Goal: Task Accomplishment & Management: Complete application form

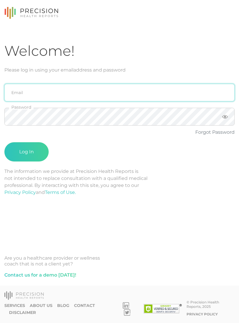
type input "emily.diaz@crafthealth.com"
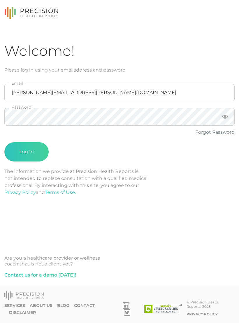
click at [27, 152] on button "Log In" at bounding box center [26, 151] width 44 height 19
click at [36, 149] on button "Log In" at bounding box center [26, 151] width 44 height 19
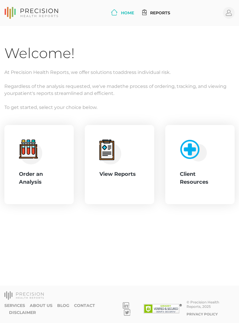
click at [41, 178] on div "Order an Analysis" at bounding box center [39, 178] width 40 height 16
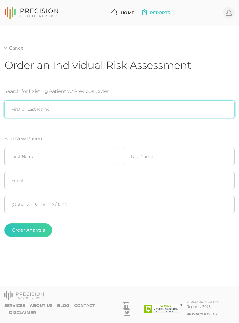
click at [69, 108] on input "search" at bounding box center [119, 109] width 231 height 18
type input "[PERSON_NAME]"
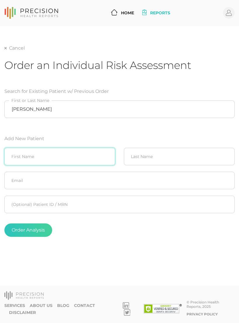
click at [76, 149] on input "text" at bounding box center [59, 157] width 111 height 18
type input "Amy"
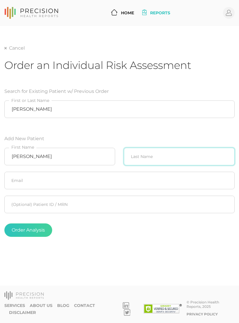
click at [159, 153] on input "text" at bounding box center [179, 157] width 111 height 18
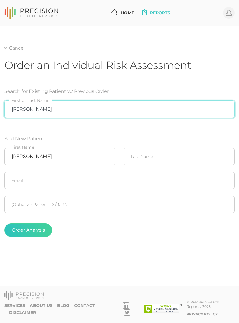
click at [144, 107] on input "[PERSON_NAME]" at bounding box center [119, 109] width 231 height 18
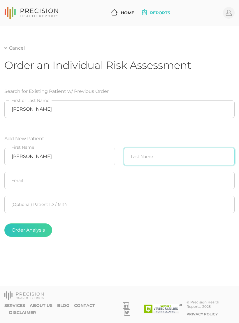
click at [159, 154] on input "text" at bounding box center [179, 157] width 111 height 18
type input "Kats"
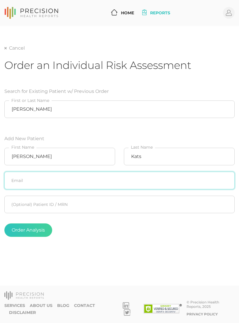
click at [145, 178] on input "text" at bounding box center [119, 181] width 231 height 18
type input "amystop22@yahoo.com"
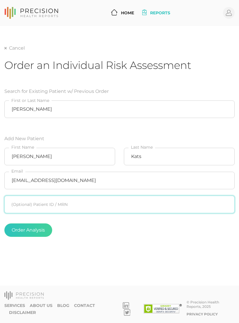
click at [151, 198] on input "text" at bounding box center [119, 205] width 231 height 18
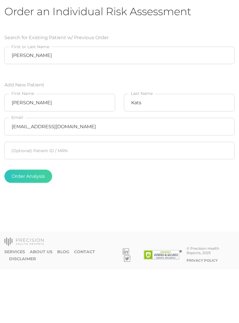
click at [37, 223] on button "Order Analysis" at bounding box center [28, 229] width 48 height 13
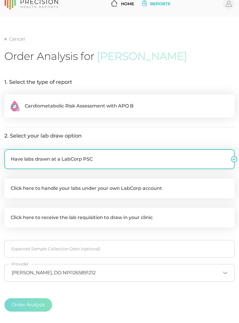
click at [138, 103] on label ".cls-2{fill:#fa759e}.cls-4{fill:#ffd7e5}.cls-8{fill:#3a2c60} Cardiometabolic Ri…" at bounding box center [119, 105] width 231 height 23
click at [9, 100] on input ".cls-2{fill:#fa759e}.cls-4{fill:#ffd7e5}.cls-8{fill:#3a2c60} Cardiometabolic Ri…" at bounding box center [6, 97] width 5 height 6
radio input "true"
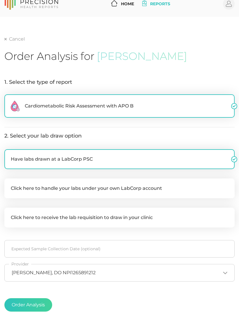
click at [123, 185] on label "Click here to handle your labs under your own LabCorp account" at bounding box center [119, 188] width 231 height 20
click at [9, 184] on input "Click here to handle your labs under your own LabCorp account" at bounding box center [6, 181] width 5 height 6
checkbox input "true"
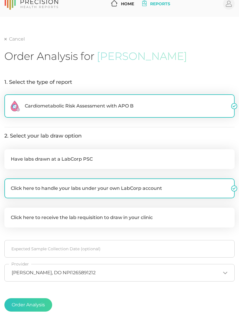
checkbox input "false"
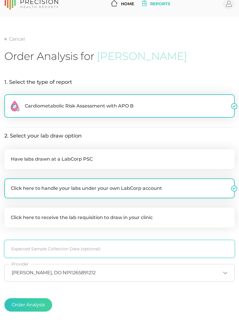
click at [109, 244] on input at bounding box center [119, 249] width 231 height 18
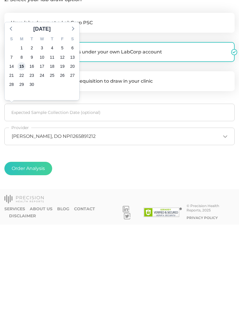
click at [21, 161] on span "15" at bounding box center [22, 165] width 8 height 8
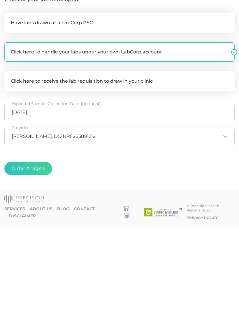
scroll to position [49, 0]
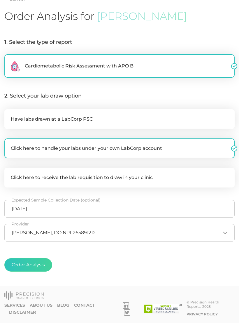
click at [37, 267] on button "Order Analysis" at bounding box center [28, 264] width 48 height 13
radio input "false"
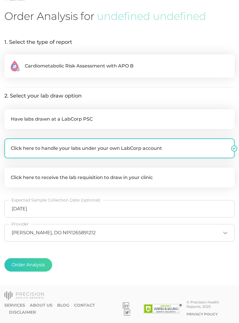
scroll to position [9, 0]
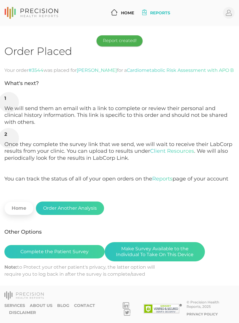
click at [78, 245] on button "Complete the Patient Survey" at bounding box center [54, 251] width 100 height 13
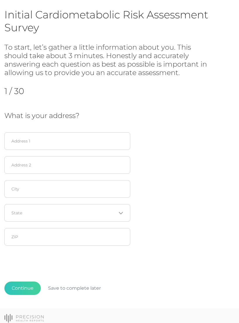
scroll to position [37, 0]
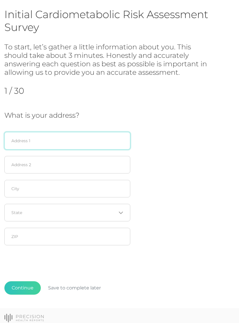
click at [62, 138] on input "text" at bounding box center [67, 141] width 126 height 18
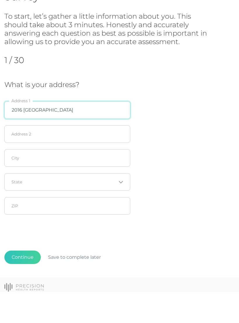
type input "2016 West Houston Street"
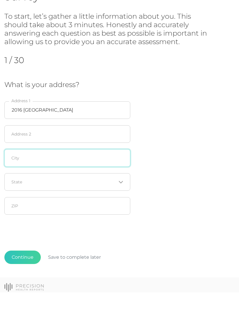
click at [77, 180] on input "text" at bounding box center [67, 189] width 126 height 18
type input "Broken Arrow"
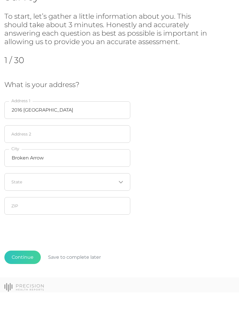
click at [91, 210] on input "Search for option" at bounding box center [64, 213] width 105 height 6
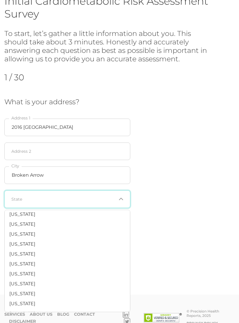
scroll to position [355, 0]
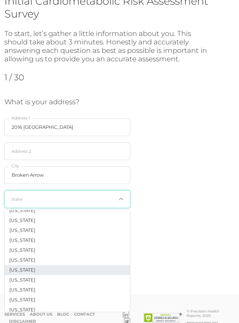
click at [46, 265] on li "Oklahoma" at bounding box center [68, 270] width 126 height 10
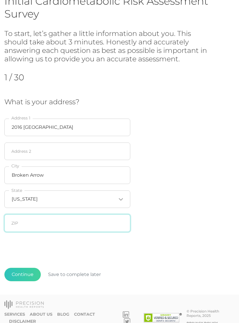
click at [64, 225] on input "text" at bounding box center [67, 223] width 126 height 18
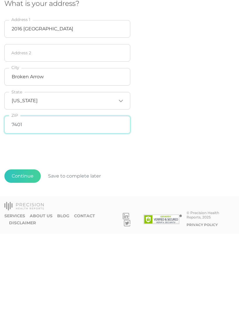
type input "74012"
click at [24, 259] on button "Continue" at bounding box center [22, 265] width 37 height 13
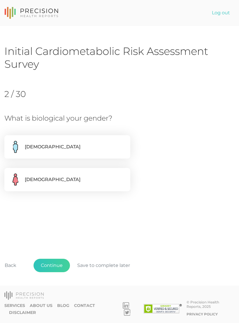
click at [99, 183] on label "Female" at bounding box center [67, 179] width 126 height 23
click at [9, 174] on input "Female" at bounding box center [6, 171] width 5 height 6
radio input "true"
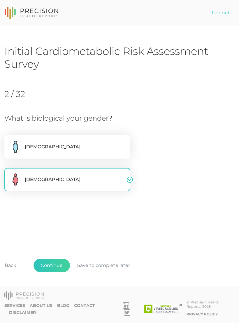
click at [57, 272] on button "Continue" at bounding box center [52, 265] width 37 height 13
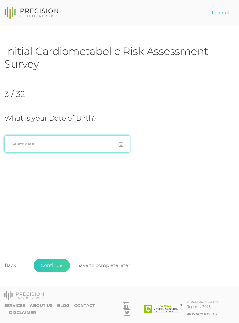
click at [124, 145] on input at bounding box center [67, 144] width 126 height 18
type input "04/13/1959"
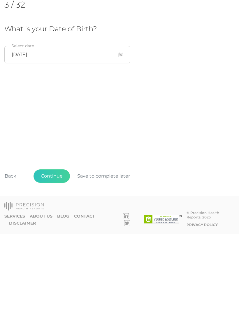
click at [57, 259] on button "Continue" at bounding box center [52, 265] width 37 height 13
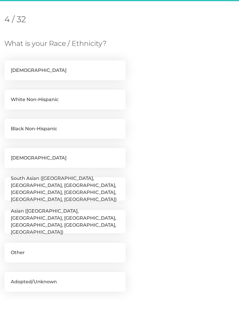
scroll to position [80, 0]
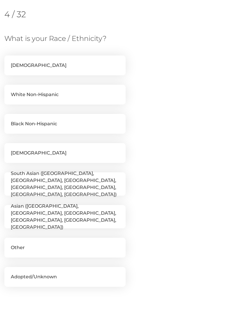
click at [87, 93] on label "White Non-Hispanic" at bounding box center [65, 95] width 122 height 20
click at [9, 91] on input "White Non-Hispanic" at bounding box center [6, 88] width 5 height 6
checkbox input "true"
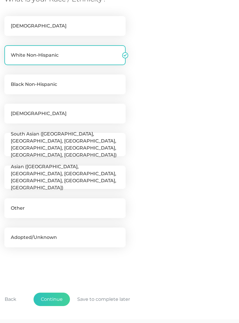
scroll to position [143, 0]
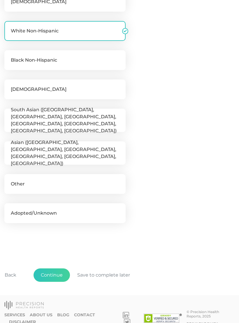
click at [58, 273] on button "Continue" at bounding box center [52, 274] width 37 height 13
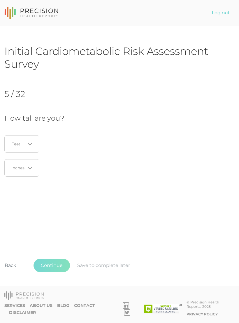
scroll to position [0, 0]
click at [32, 143] on icon "Search for option" at bounding box center [30, 144] width 5 height 5
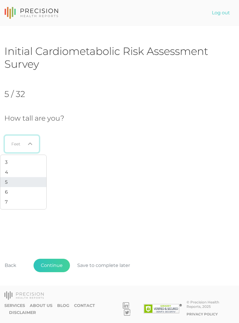
click at [13, 181] on li "5" at bounding box center [23, 182] width 46 height 10
click at [32, 166] on icon "Search for option" at bounding box center [30, 168] width 5 height 5
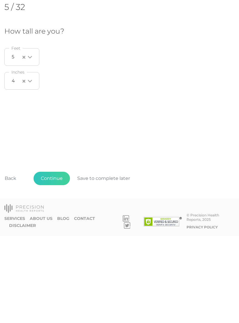
scroll to position [4, 0]
click at [52, 259] on button "Continue" at bounding box center [52, 265] width 37 height 13
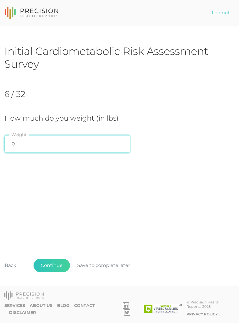
click at [32, 146] on input "0" at bounding box center [67, 144] width 126 height 18
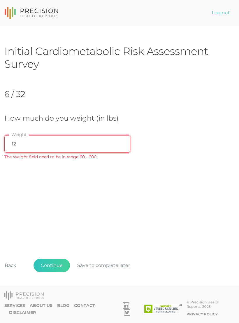
type input "122"
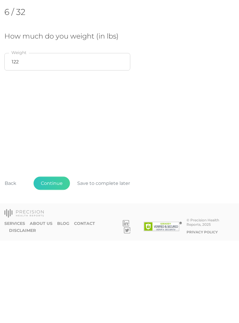
click at [55, 259] on button "Continue" at bounding box center [52, 265] width 37 height 13
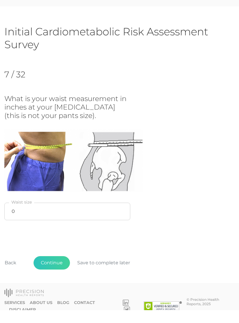
scroll to position [7, 0]
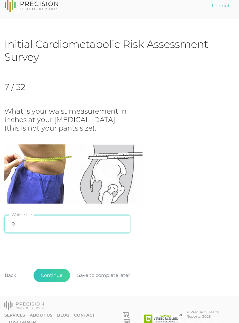
click at [37, 223] on input "0" at bounding box center [67, 224] width 126 height 18
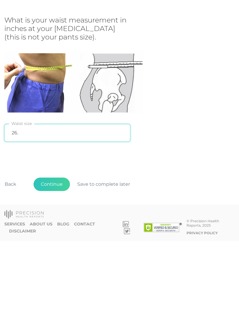
type input "26.5"
click at [60, 260] on button "Continue" at bounding box center [52, 266] width 37 height 13
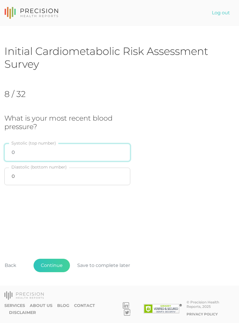
click at [95, 147] on input "0" at bounding box center [67, 153] width 126 height 18
type input "110"
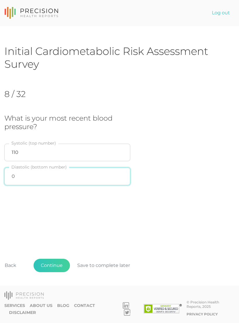
click at [42, 172] on input "0" at bounding box center [67, 177] width 126 height 18
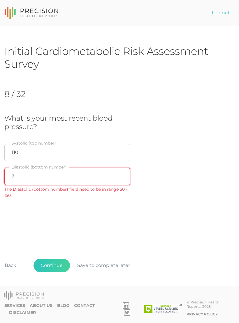
type input "70"
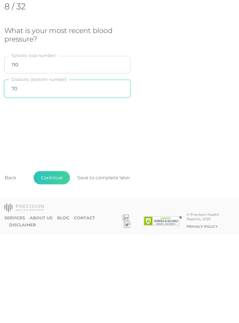
scroll to position [1, 0]
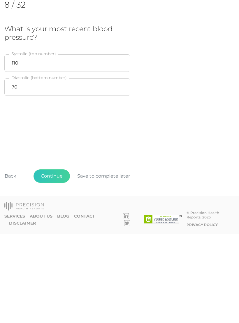
click at [55, 259] on button "Continue" at bounding box center [52, 265] width 37 height 13
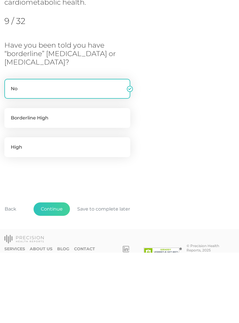
scroll to position [23, 0]
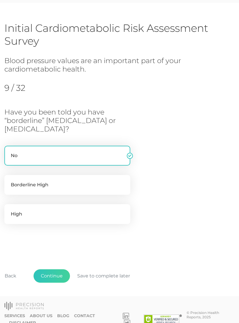
click at [56, 275] on button "Continue" at bounding box center [52, 275] width 37 height 13
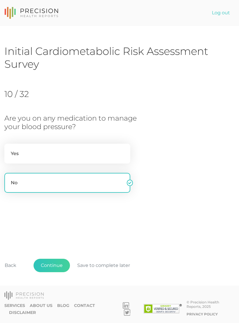
click at [58, 272] on button "Continue" at bounding box center [52, 265] width 37 height 13
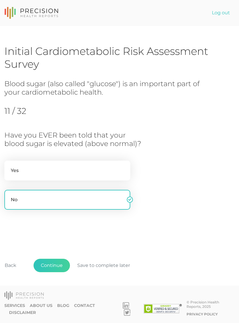
click at [60, 272] on button "Continue" at bounding box center [52, 265] width 37 height 13
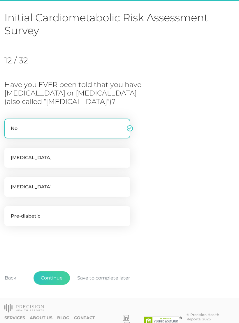
scroll to position [36, 0]
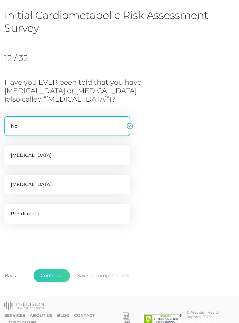
click at [61, 274] on button "Continue" at bounding box center [52, 275] width 37 height 13
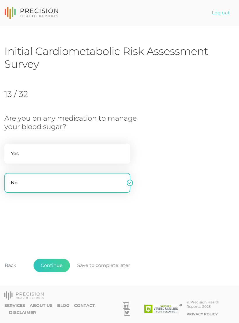
click at [60, 272] on button "Continue" at bounding box center [52, 265] width 37 height 13
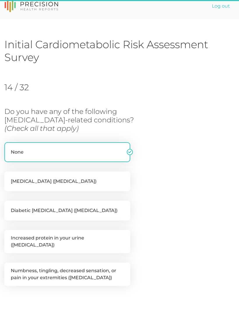
scroll to position [62, 0]
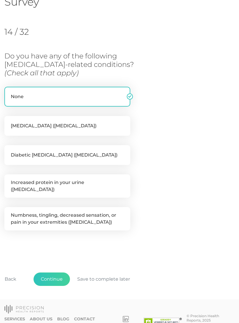
click at [62, 273] on button "Continue" at bounding box center [52, 279] width 37 height 13
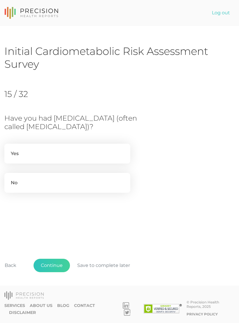
click at [100, 193] on label "No" at bounding box center [67, 183] width 126 height 20
click at [9, 179] on input "No" at bounding box center [6, 176] width 5 height 6
radio input "true"
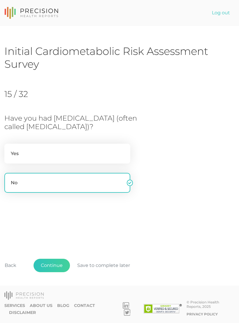
click at [62, 272] on button "Continue" at bounding box center [52, 265] width 37 height 13
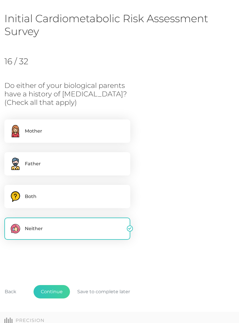
scroll to position [36, 0]
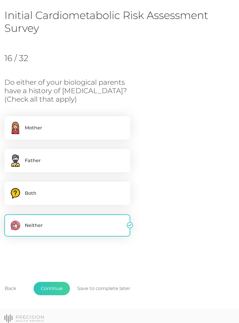
click at [59, 286] on button "Continue" at bounding box center [52, 288] width 37 height 13
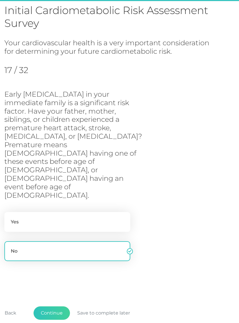
scroll to position [43, 0]
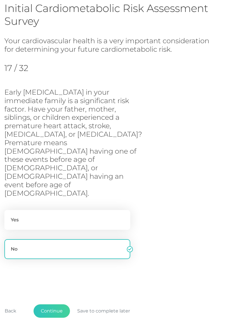
click at [62, 304] on button "Continue" at bounding box center [52, 310] width 37 height 13
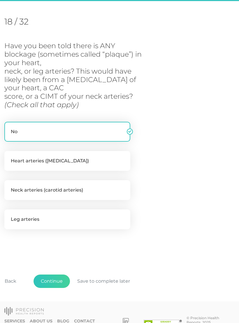
scroll to position [77, 0]
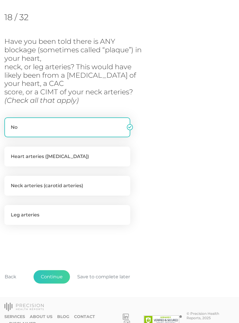
click at [60, 276] on button "Continue" at bounding box center [52, 276] width 37 height 13
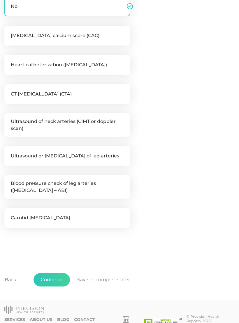
scroll to position [168, 0]
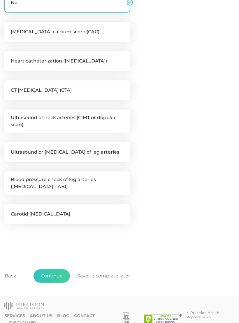
click at [55, 272] on button "Continue" at bounding box center [52, 275] width 37 height 13
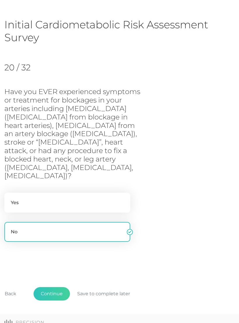
click at [60, 287] on button "Continue" at bounding box center [52, 293] width 37 height 13
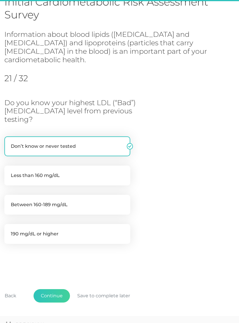
scroll to position [52, 0]
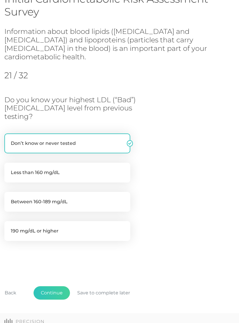
click at [95, 163] on label "Less than 160 mg/dL" at bounding box center [67, 173] width 126 height 20
click at [9, 163] on input "Less than 160 mg/dL" at bounding box center [6, 166] width 5 height 6
radio input "true"
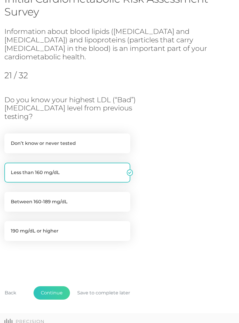
click at [60, 286] on button "Continue" at bounding box center [52, 292] width 37 height 13
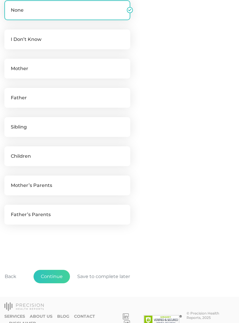
scroll to position [189, 0]
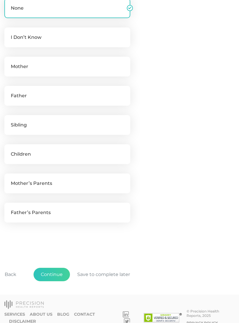
click at [60, 274] on button "Continue" at bounding box center [52, 274] width 37 height 13
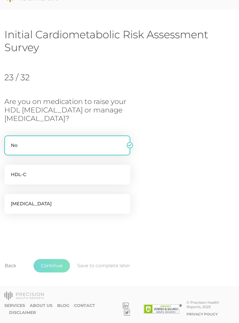
scroll to position [7, 0]
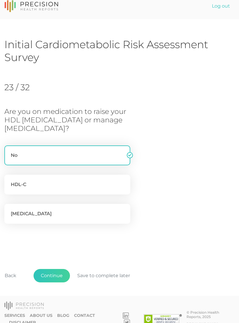
click at [57, 272] on button "Continue" at bounding box center [52, 275] width 37 height 13
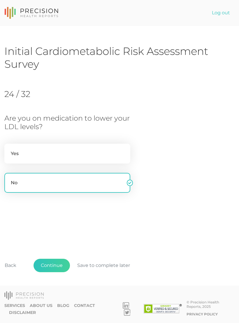
click at [56, 272] on button "Continue" at bounding box center [52, 265] width 37 height 13
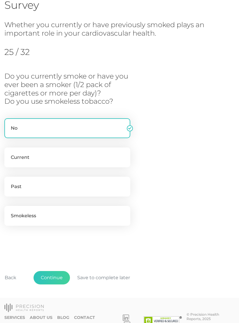
scroll to position [60, 0]
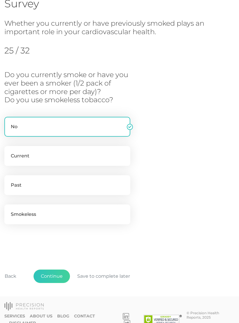
click at [61, 278] on button "Continue" at bounding box center [52, 276] width 37 height 13
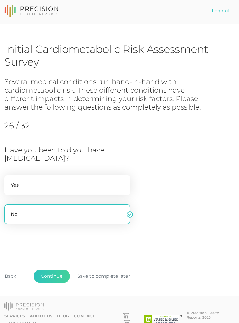
click at [63, 275] on button "Continue" at bounding box center [52, 276] width 37 height 13
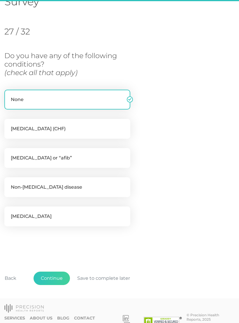
scroll to position [65, 0]
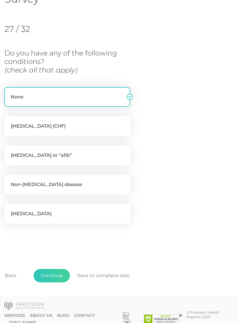
click at [56, 274] on button "Continue" at bounding box center [52, 275] width 37 height 13
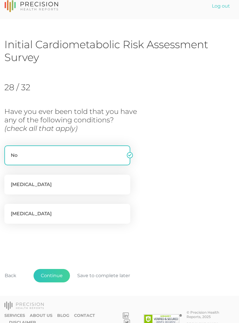
click at [56, 274] on button "Continue" at bounding box center [52, 275] width 37 height 13
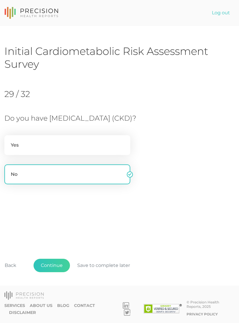
click at [61, 272] on button "Continue" at bounding box center [52, 265] width 37 height 13
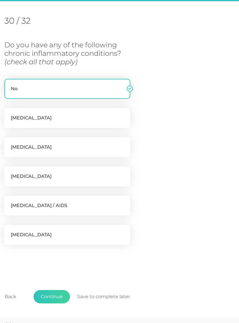
scroll to position [80, 0]
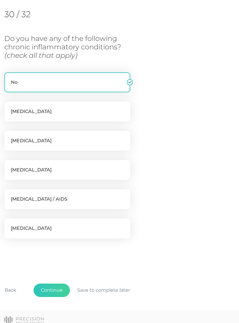
click at [59, 284] on button "Continue" at bounding box center [52, 290] width 37 height 13
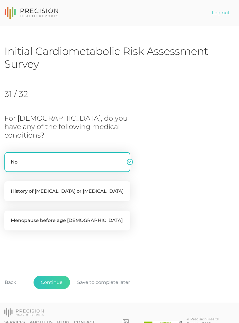
click at [58, 276] on button "Continue" at bounding box center [52, 282] width 37 height 13
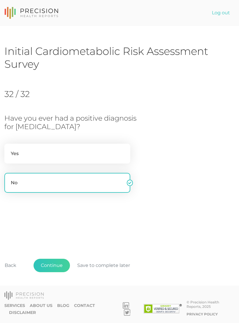
click at [58, 272] on button "Continue" at bounding box center [52, 265] width 37 height 13
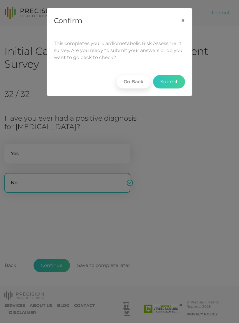
click at [173, 82] on button "Submit" at bounding box center [169, 81] width 32 height 13
